Goal: Task Accomplishment & Management: Use online tool/utility

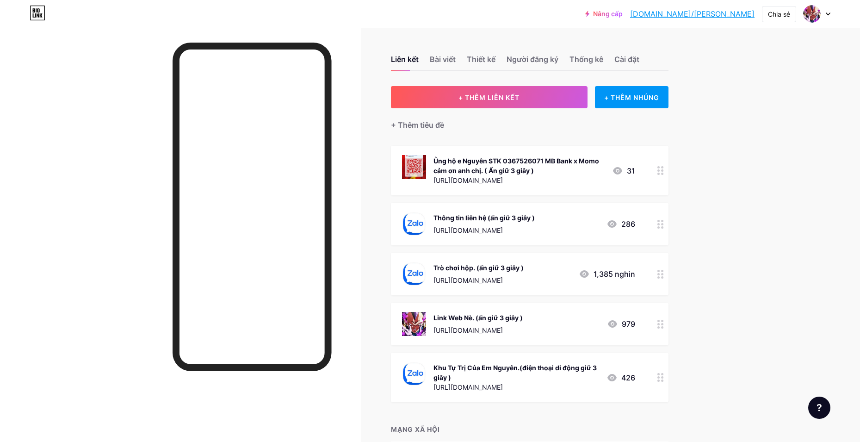
click at [658, 323] on div at bounding box center [661, 324] width 16 height 43
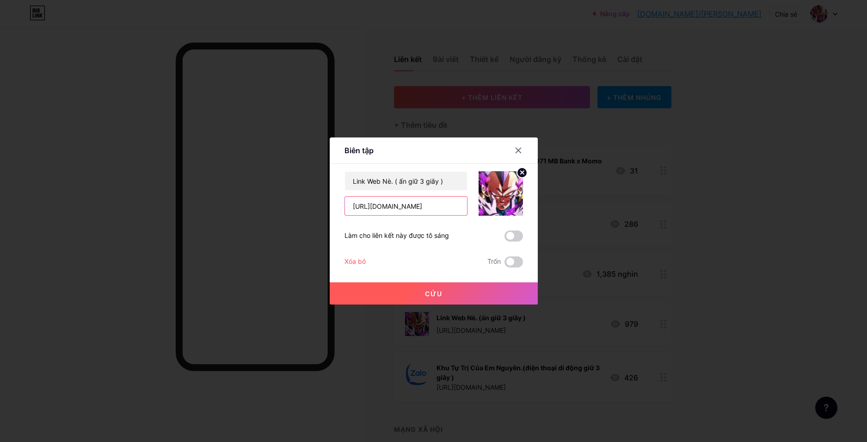
click at [393, 209] on input "[URL][DOMAIN_NAME]" at bounding box center [406, 206] width 122 height 19
type input "[URL][DOMAIN_NAME]"
click at [426, 292] on font "Cứu" at bounding box center [434, 294] width 18 height 8
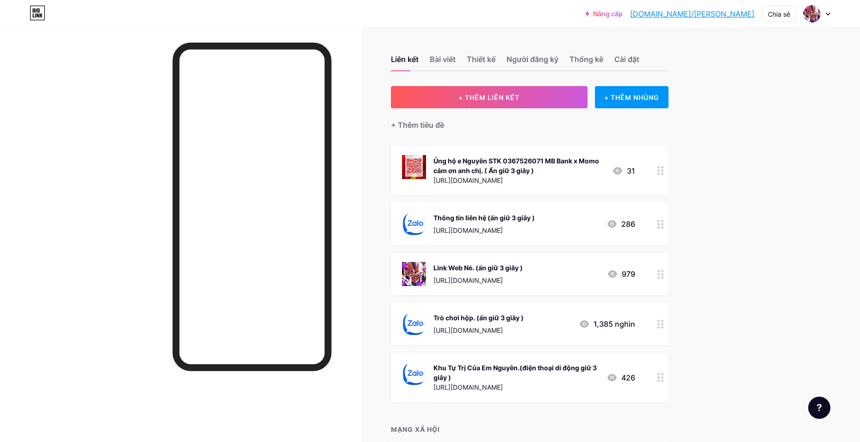
click at [663, 324] on circle at bounding box center [662, 324] width 2 height 2
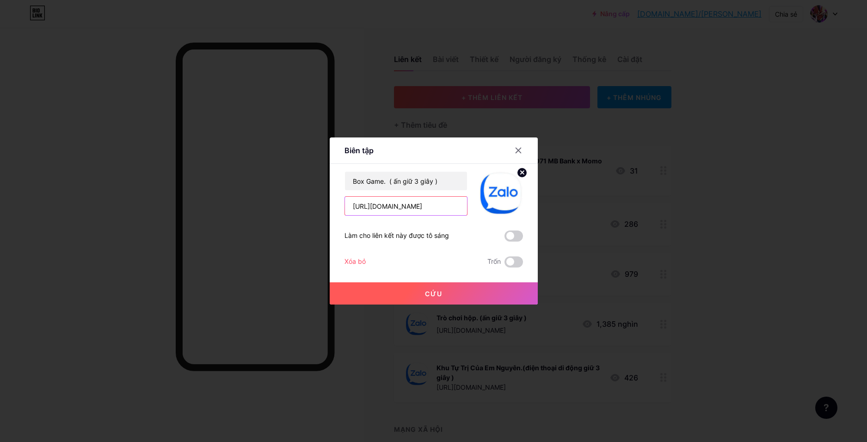
click at [453, 203] on input "[URL][DOMAIN_NAME]" at bounding box center [406, 206] width 122 height 19
click at [427, 209] on input "[URL][DOMAIN_NAME]" at bounding box center [406, 206] width 122 height 19
paste input "kbjomv604"
type input "https://zalo.me/g/kbjomv604"
click at [400, 285] on button "Cứu" at bounding box center [434, 293] width 208 height 22
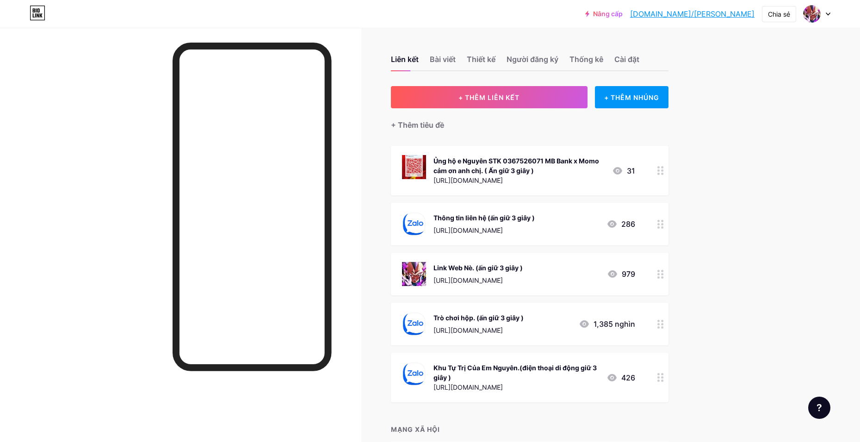
click at [842, 277] on div "Nâng cấp bio.link/nguyen... bio.link/nguyenlaluot Chia sẻ Chuyển đổi tài khoản …" at bounding box center [430, 255] width 860 height 510
click at [102, 274] on div at bounding box center [180, 249] width 361 height 442
